Goal: Navigation & Orientation: Find specific page/section

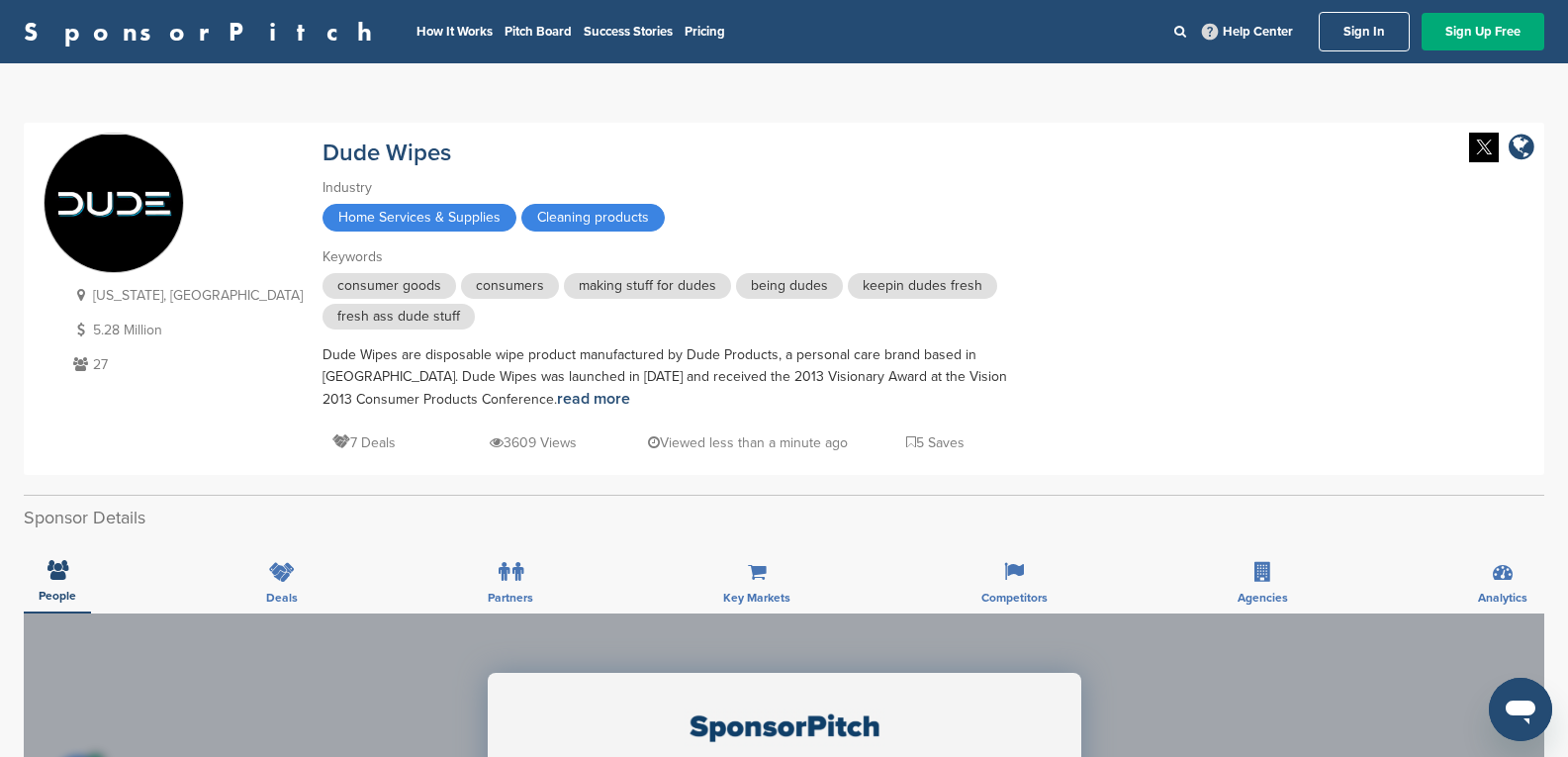
click at [164, 563] on div "People Deals Partners Key Markets Competitors Agencies Analytics" at bounding box center [784, 577] width 1520 height 73
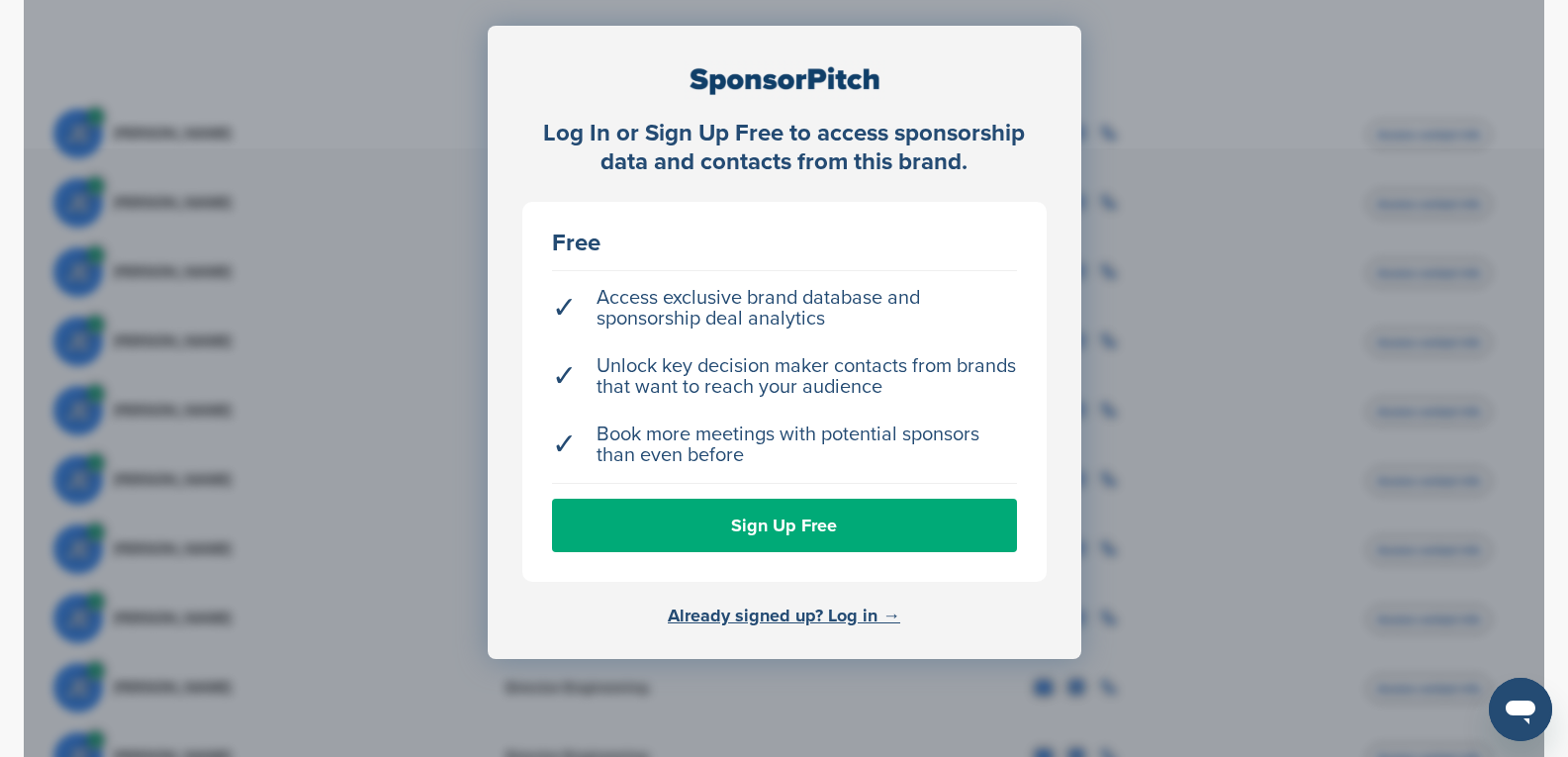
scroll to position [693, 0]
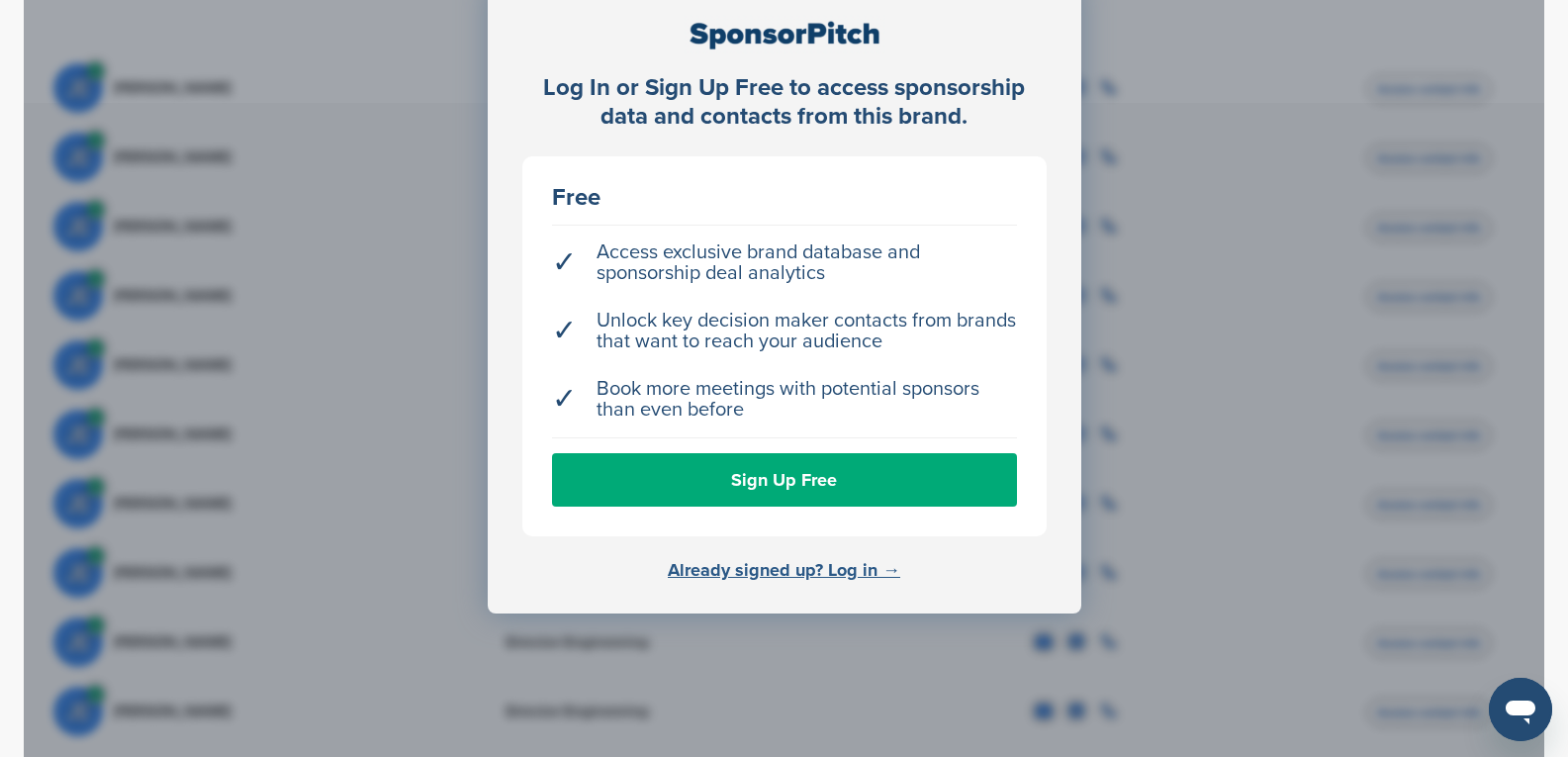
click at [833, 563] on link "Already signed up? Log in →" at bounding box center [784, 570] width 233 height 22
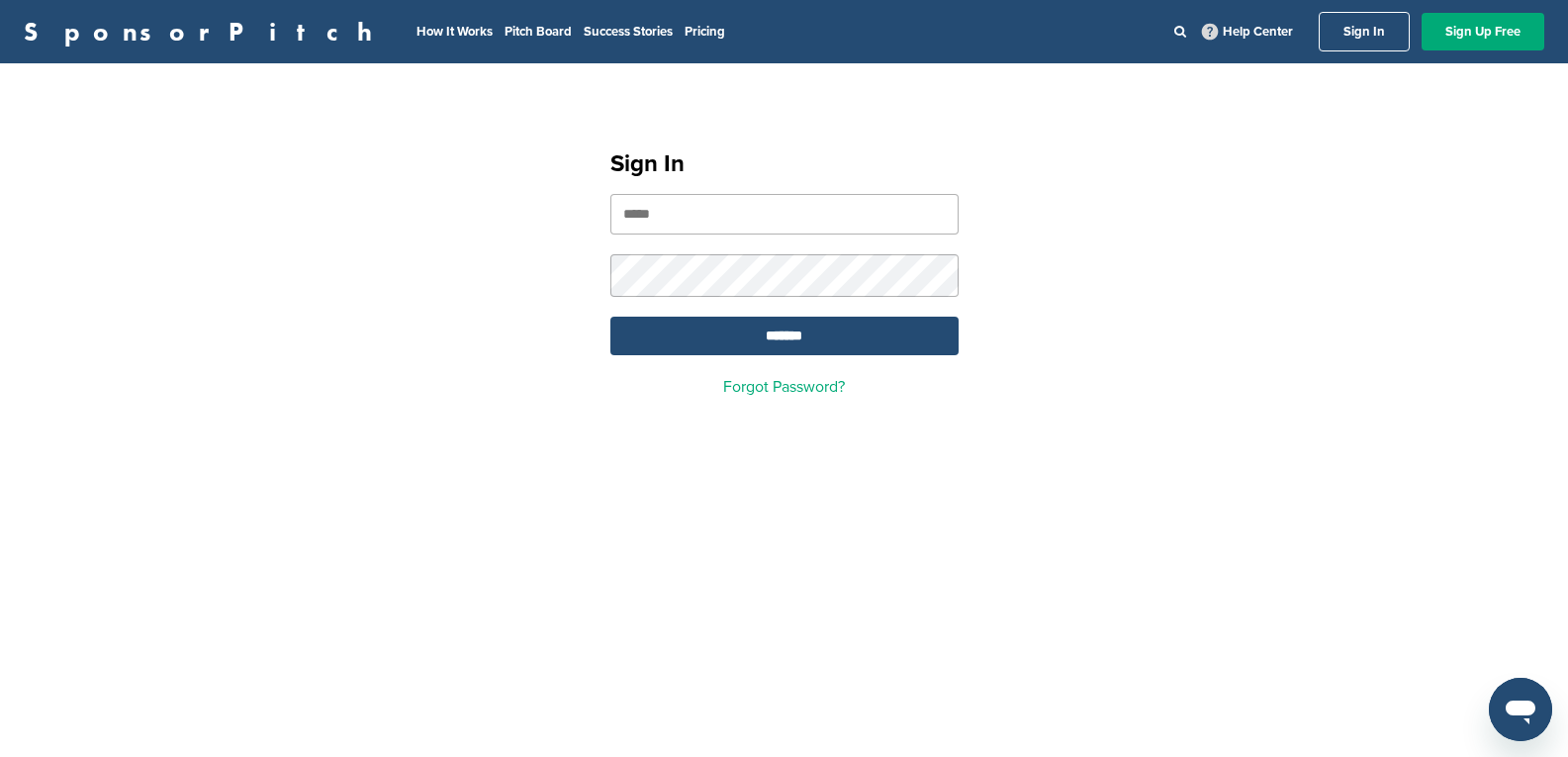
click at [798, 191] on div "Sign In ******* Forgot Password?" at bounding box center [785, 264] width 396 height 308
click at [796, 200] on input "email" at bounding box center [785, 214] width 348 height 41
type input "**********"
click at [807, 335] on input "*******" at bounding box center [785, 335] width 348 height 39
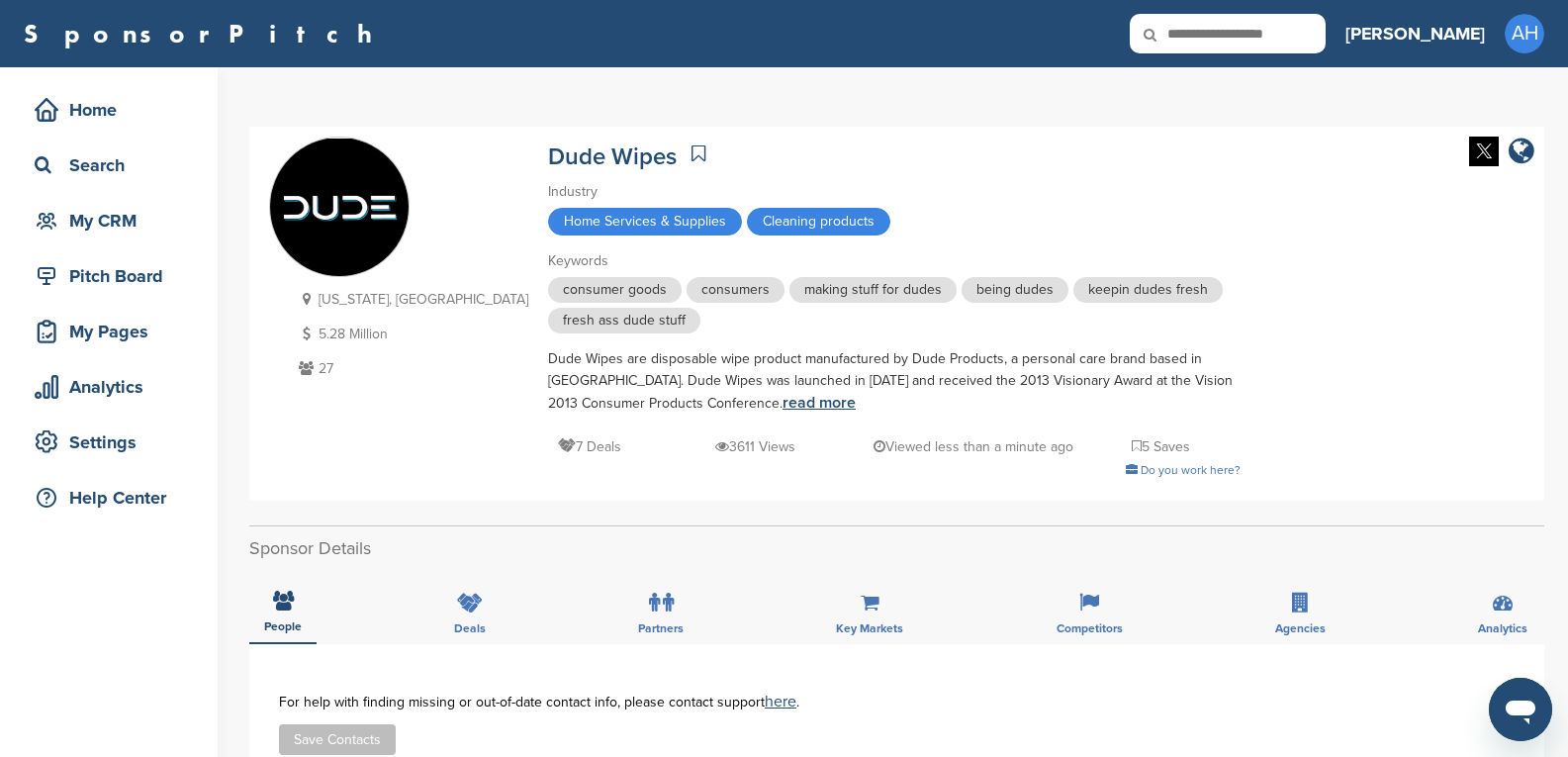
click at [783, 405] on link "read more" at bounding box center [820, 403] width 73 height 20
click at [141, 80] on div "Home Search My CRM Pitch Board My Pages Analytics Settings Help Center" at bounding box center [109, 309] width 218 height 483
click at [141, 94] on div "Home" at bounding box center [114, 110] width 168 height 36
click at [687, 166] on link at bounding box center [699, 153] width 24 height 30
click at [692, 149] on icon at bounding box center [699, 153] width 14 height 20
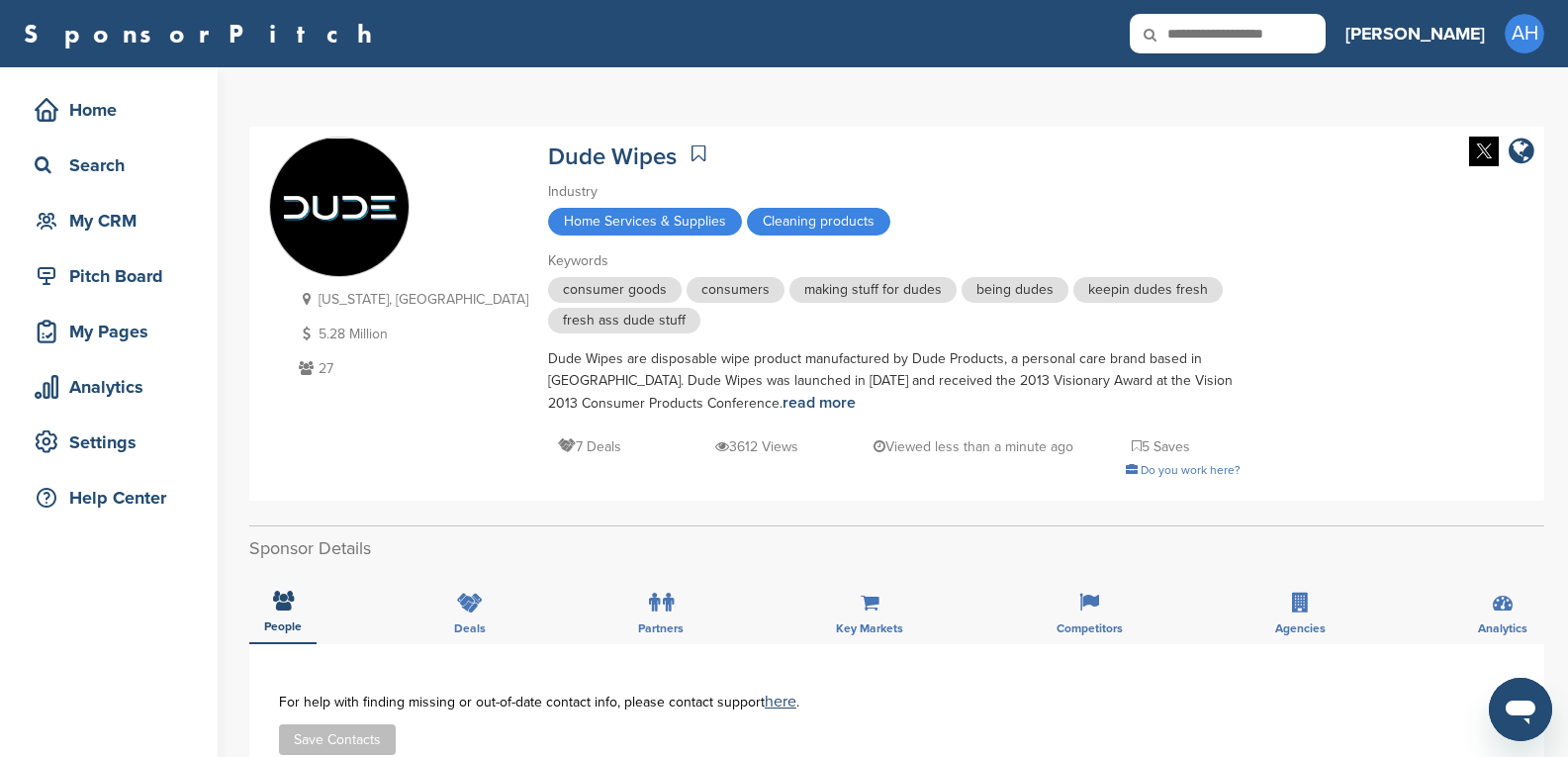
click at [692, 151] on icon at bounding box center [699, 153] width 14 height 20
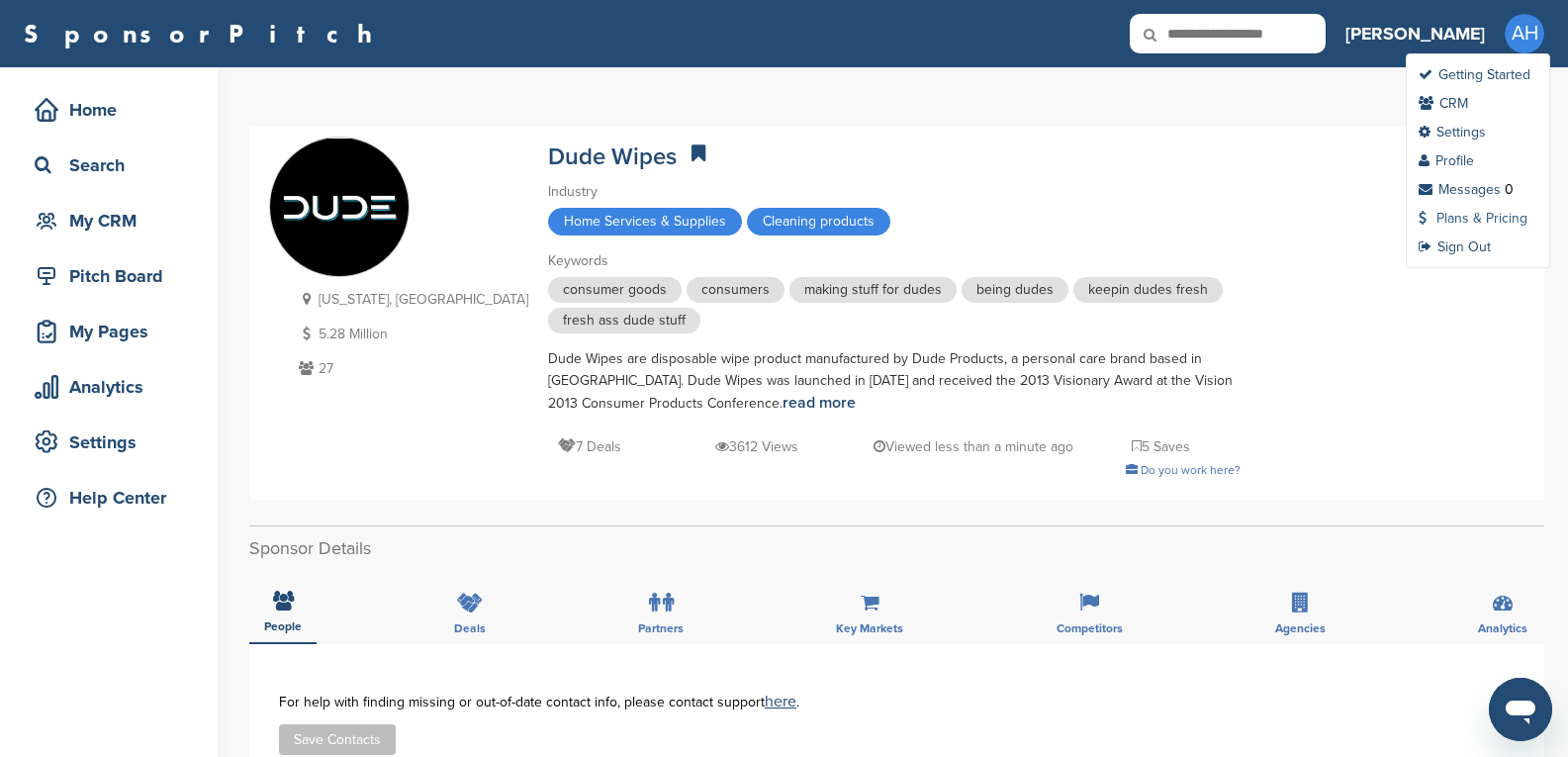
click at [1478, 214] on link "Plans & Pricing" at bounding box center [1473, 218] width 109 height 17
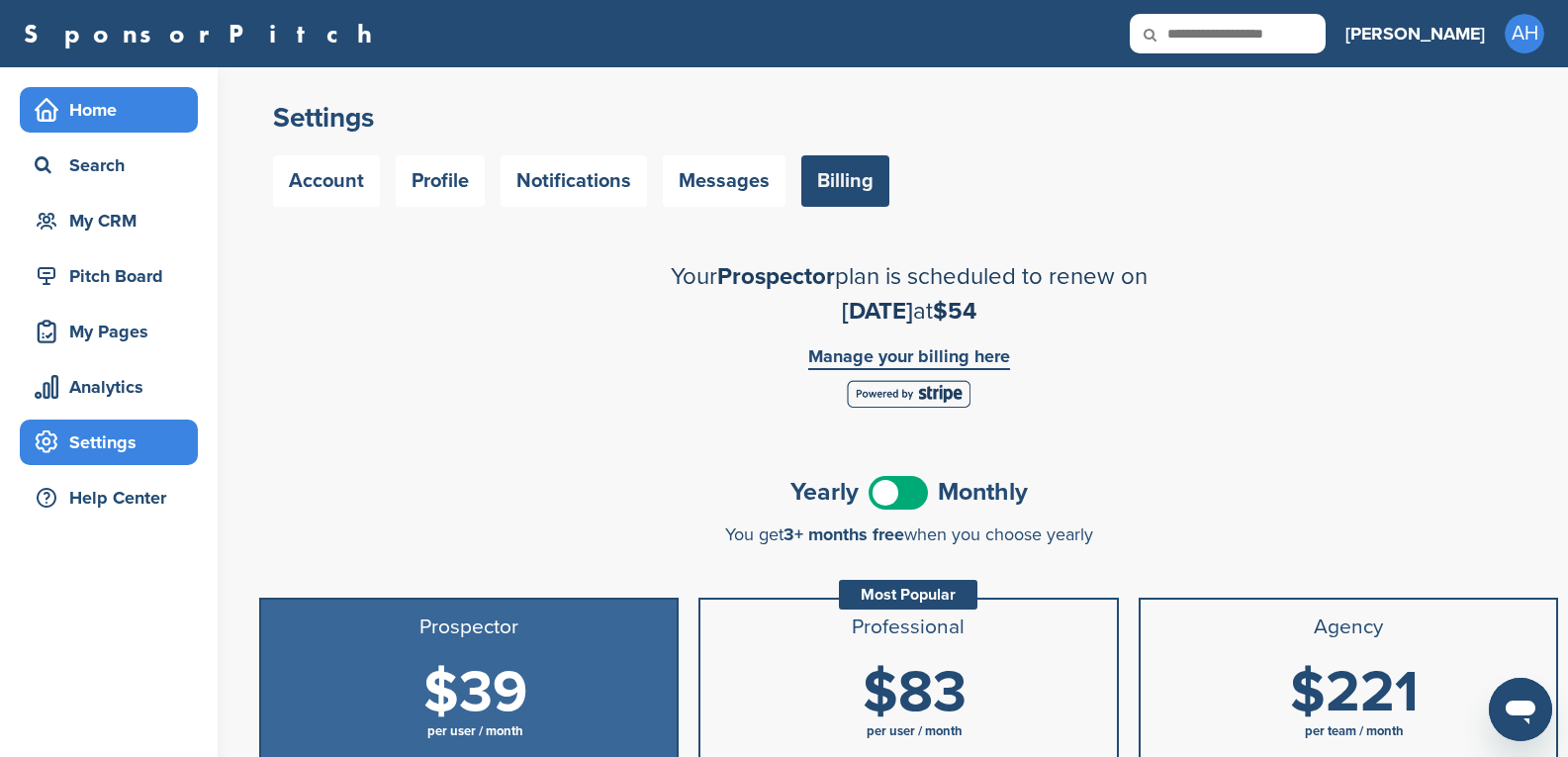
click at [106, 126] on div "Home" at bounding box center [114, 110] width 168 height 36
click at [172, 106] on div "Home" at bounding box center [114, 110] width 168 height 36
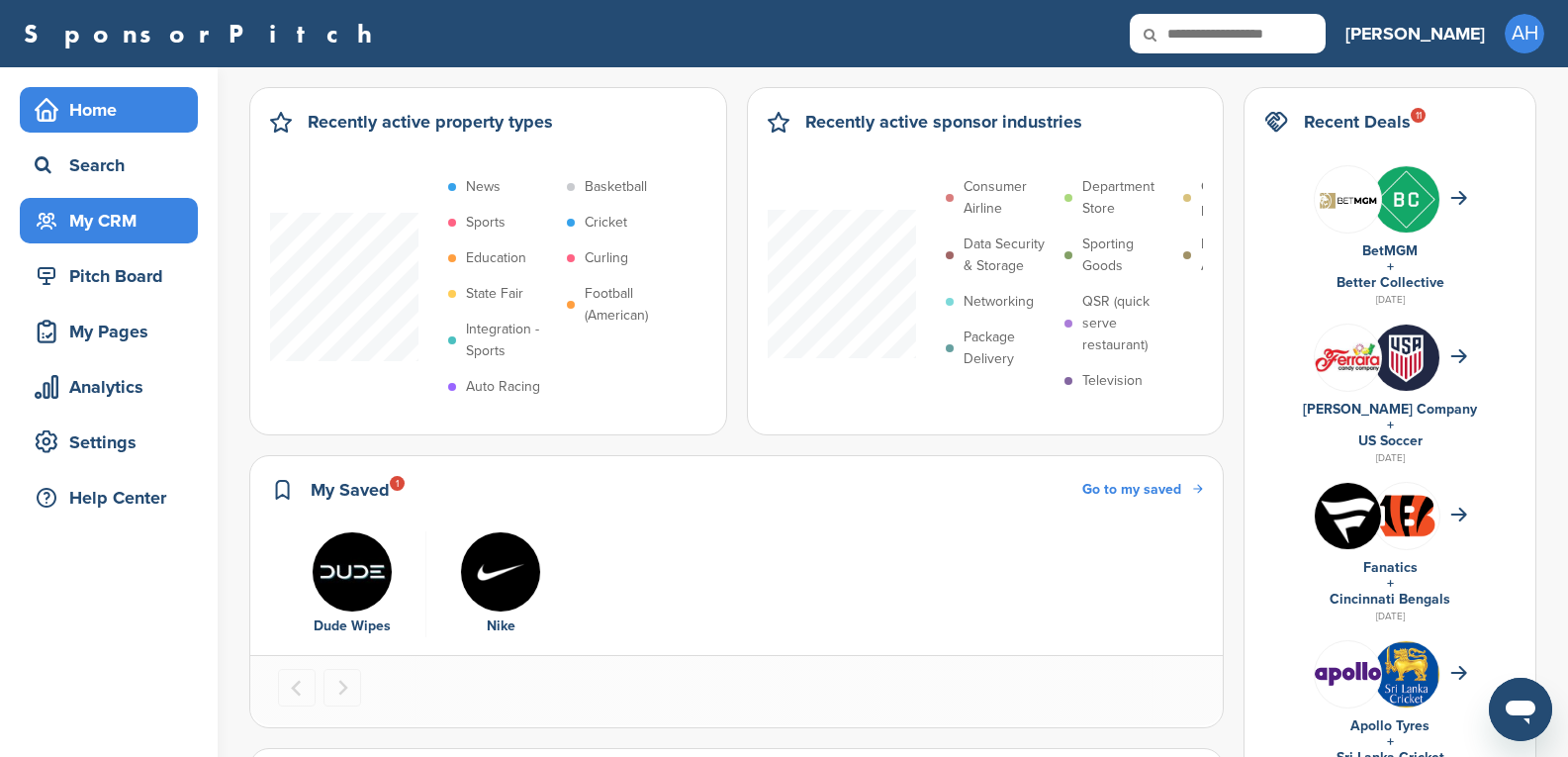
click at [70, 223] on div "My CRM" at bounding box center [114, 221] width 168 height 36
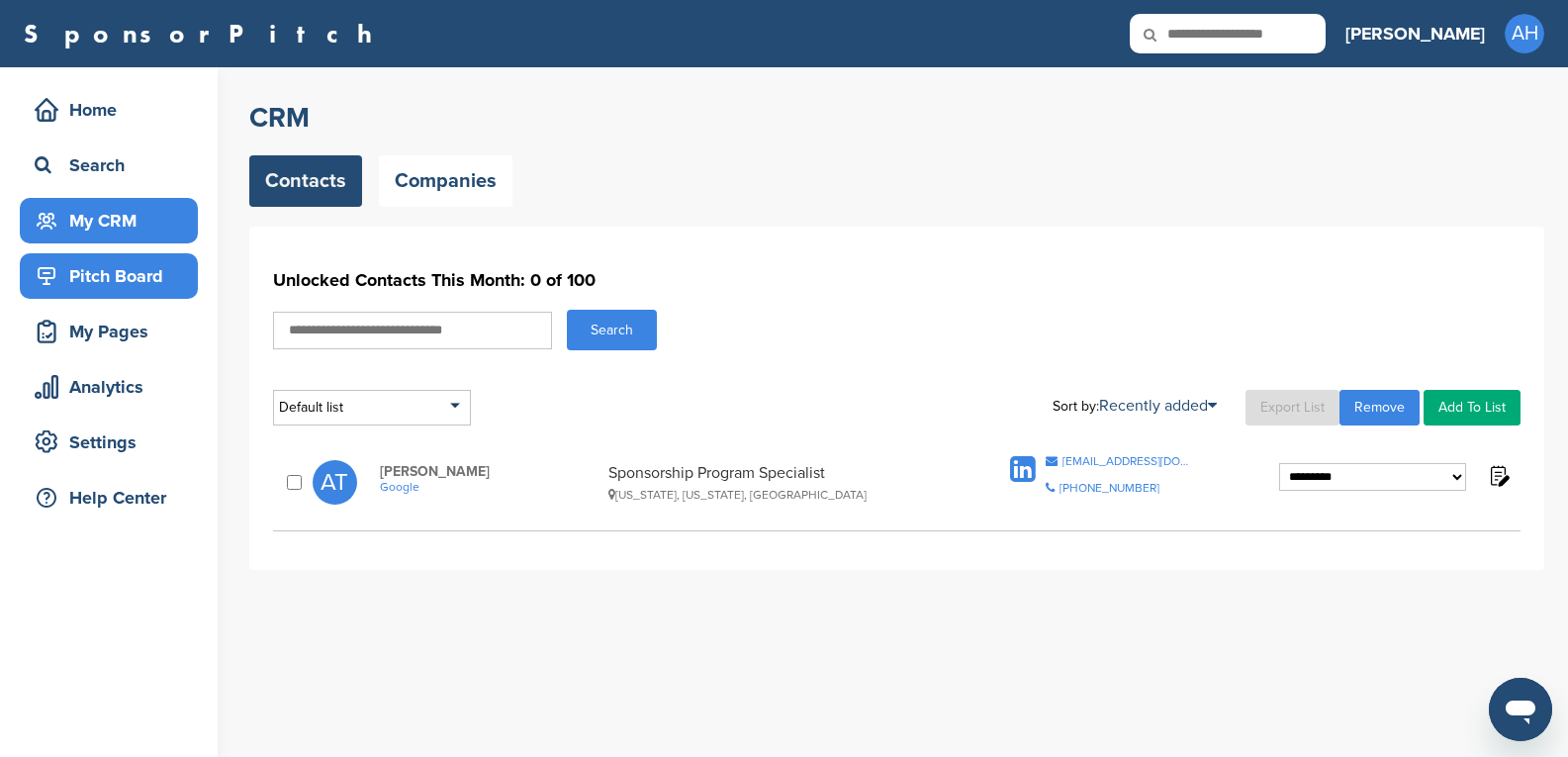
click at [88, 275] on div "Pitch Board" at bounding box center [114, 276] width 168 height 36
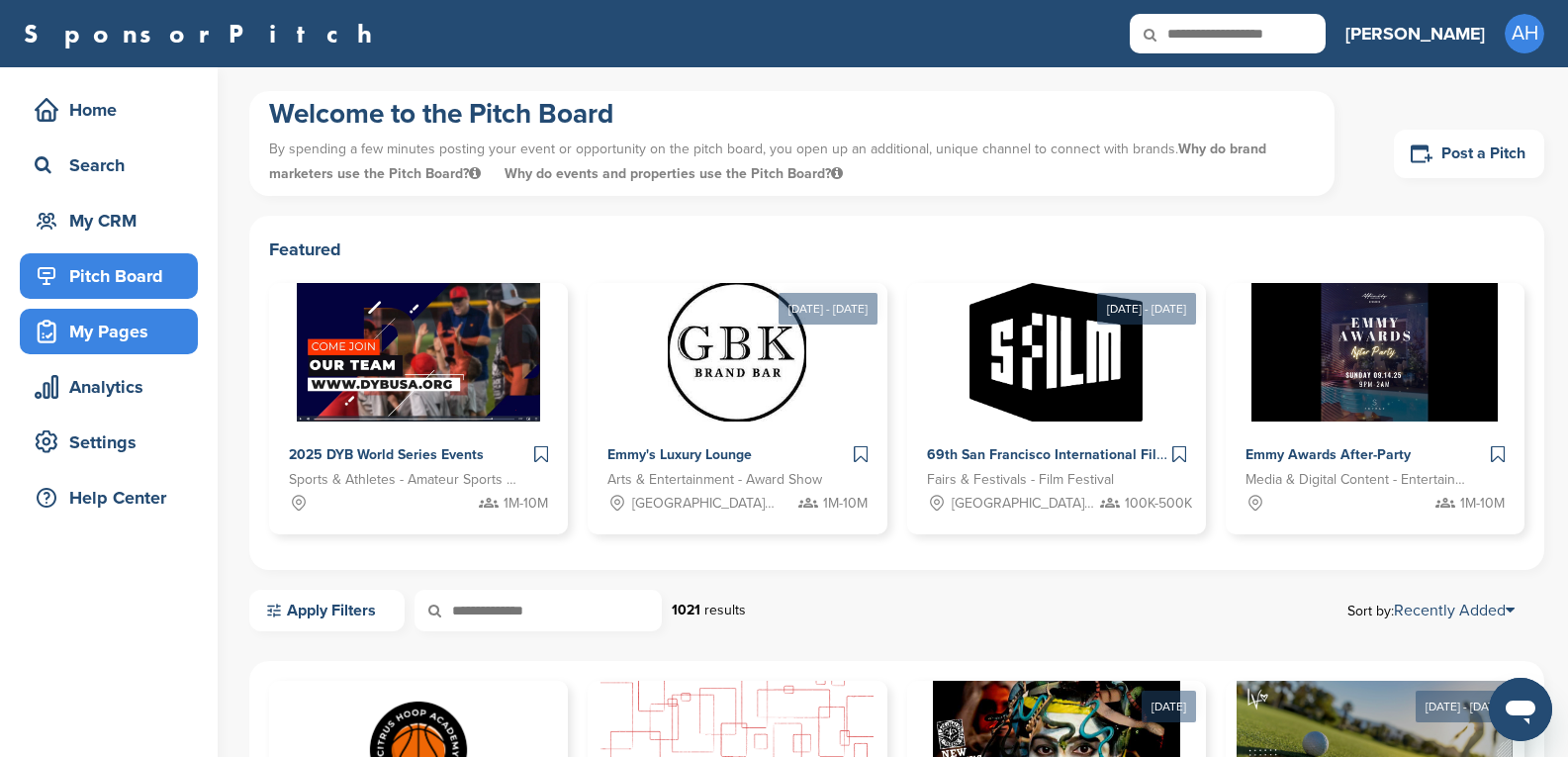
click at [78, 338] on div "My Pages" at bounding box center [114, 331] width 168 height 36
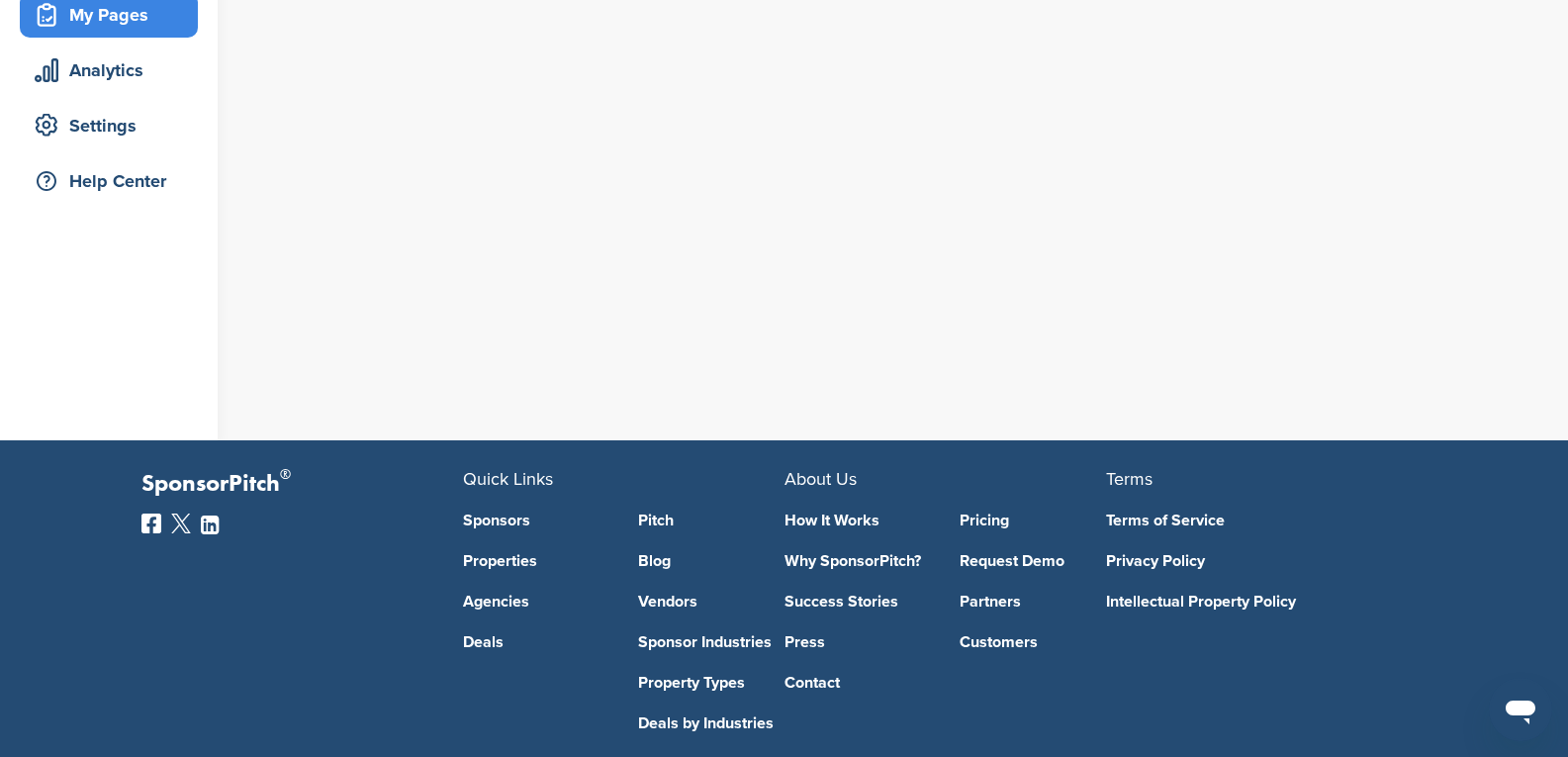
scroll to position [455, 0]
